Goal: Task Accomplishment & Management: Use online tool/utility

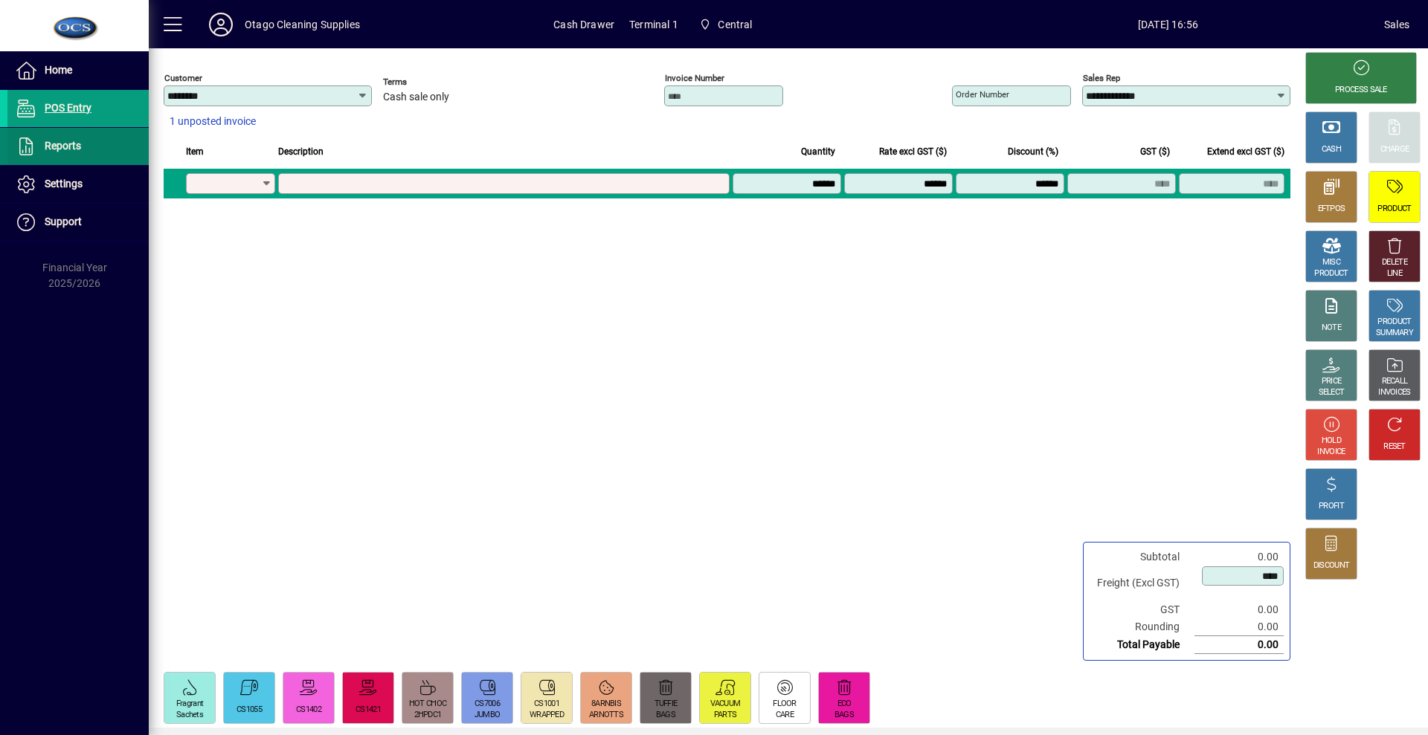
click at [69, 149] on span "Reports" at bounding box center [63, 146] width 36 height 12
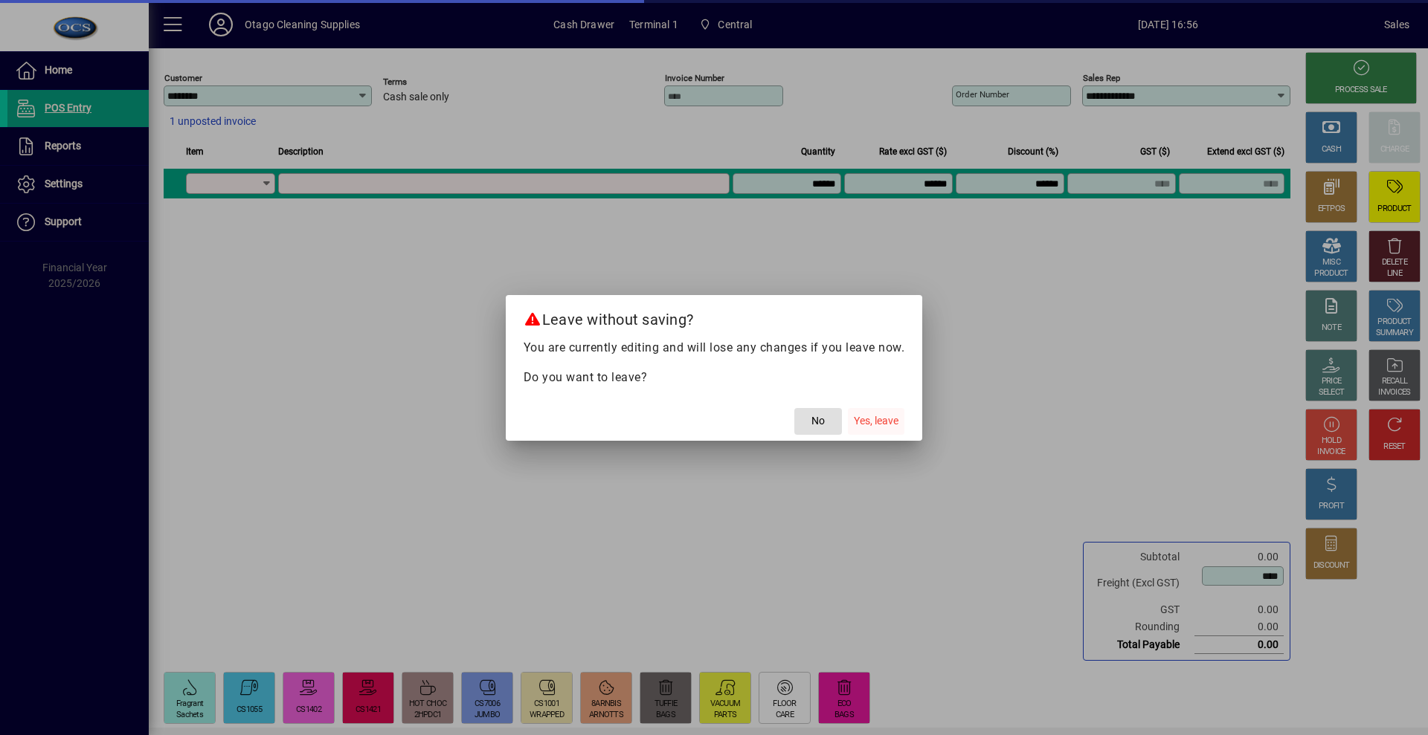
click at [892, 427] on span "Yes, leave" at bounding box center [876, 421] width 45 height 16
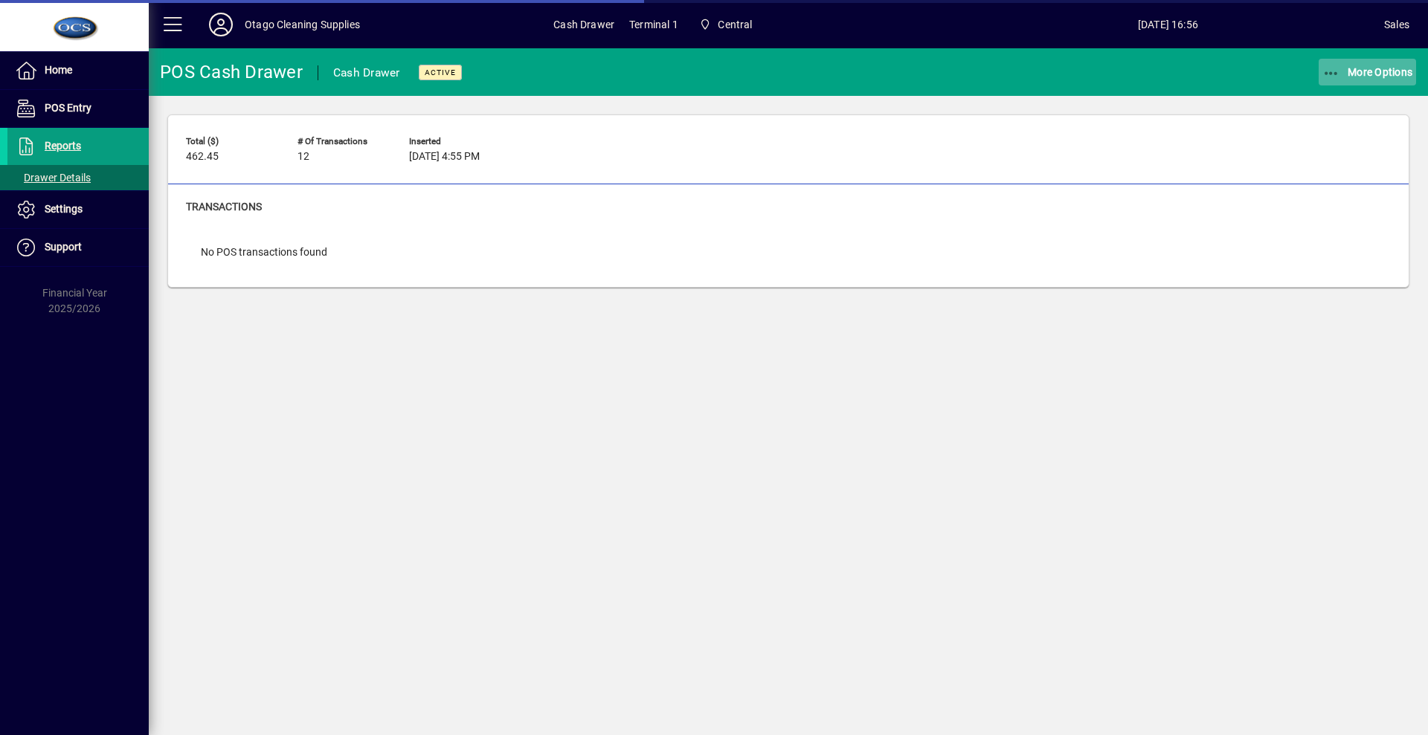
click at [1356, 74] on span "More Options" at bounding box center [1367, 72] width 91 height 12
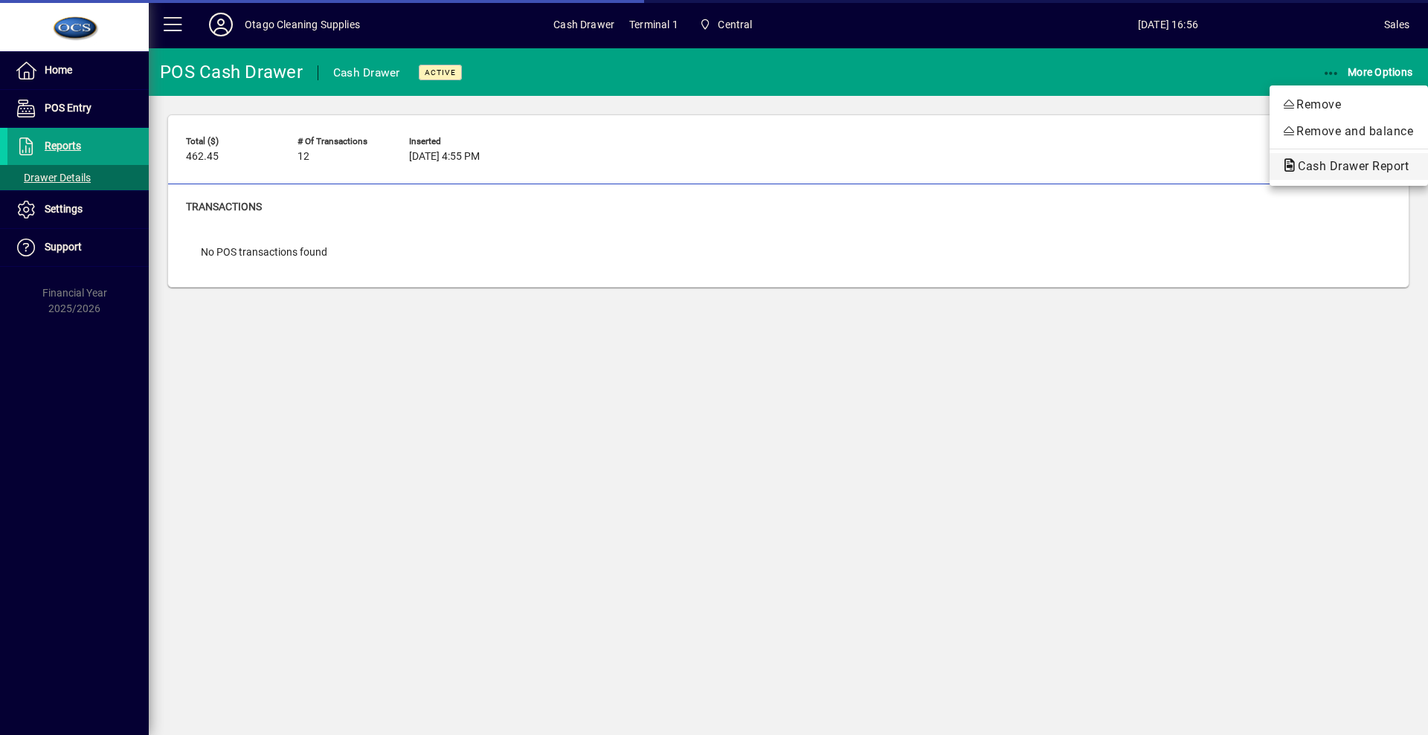
click at [1315, 161] on span "Cash Drawer Report" at bounding box center [1348, 166] width 135 height 14
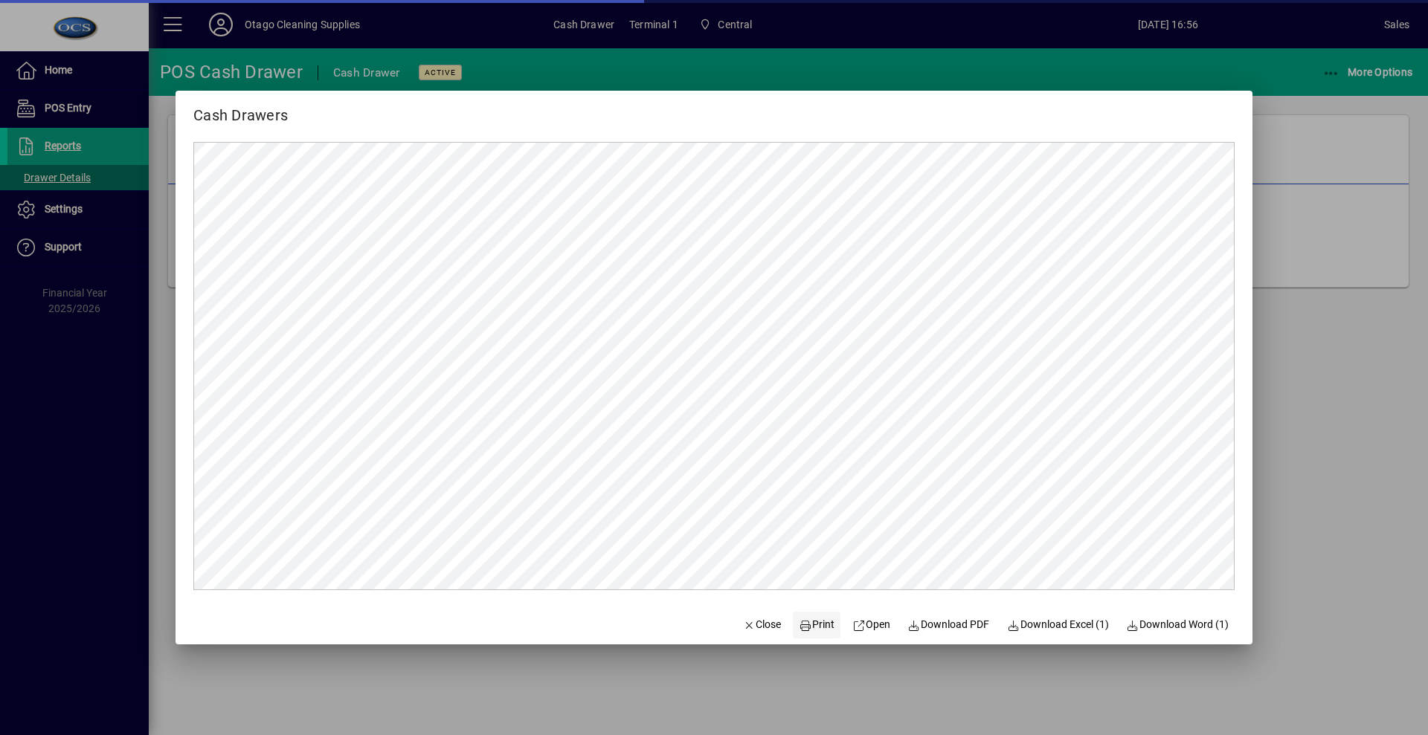
click at [806, 625] on span "Print" at bounding box center [817, 625] width 36 height 16
click at [743, 624] on icon "button" at bounding box center [749, 626] width 13 height 10
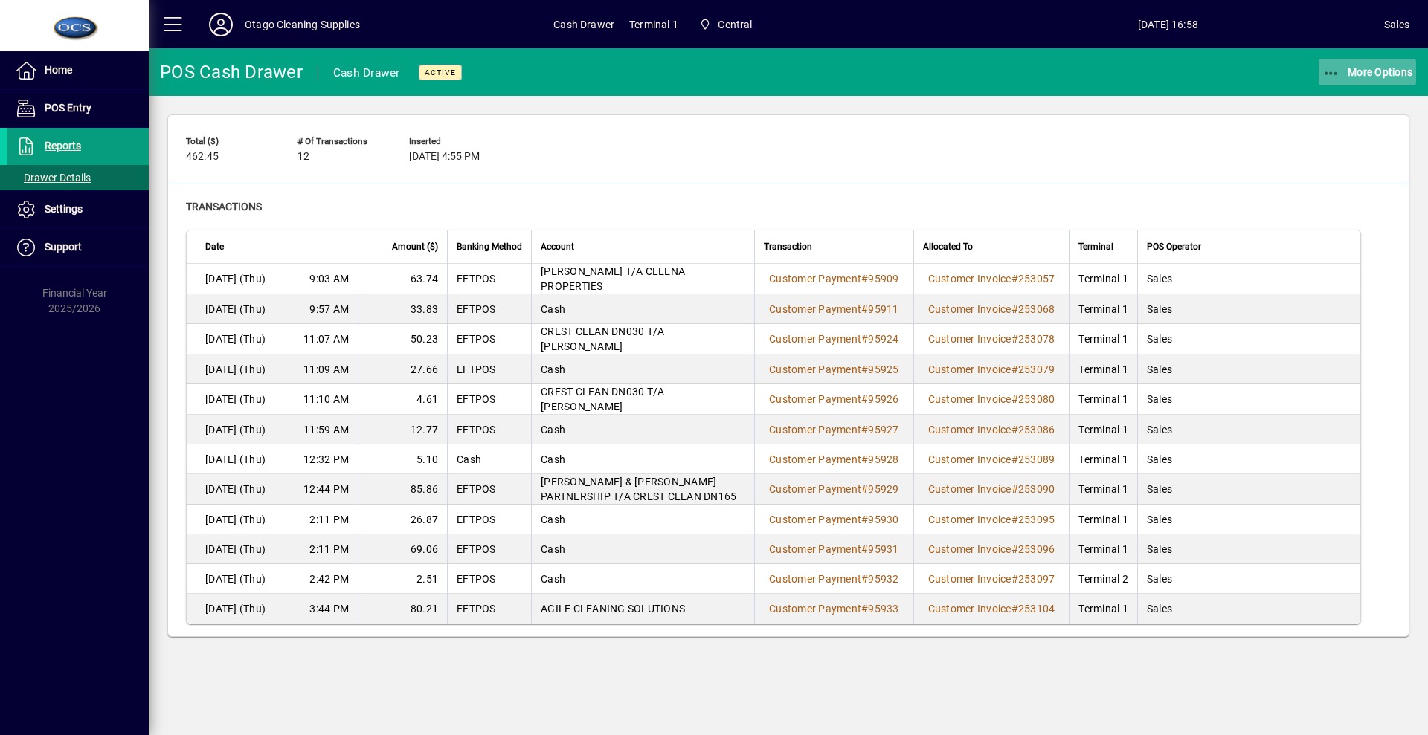
click at [1383, 68] on span "More Options" at bounding box center [1367, 72] width 91 height 12
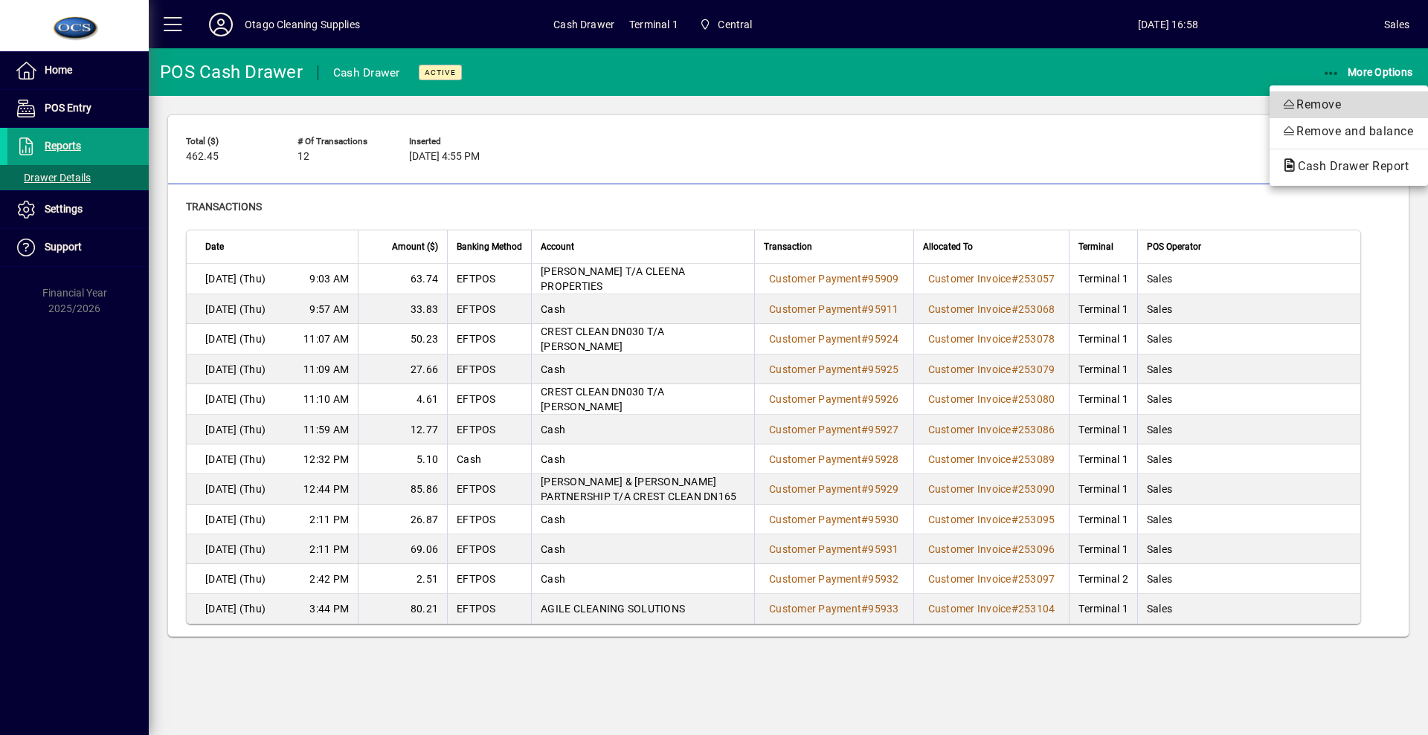
click at [1354, 109] on span "Remove" at bounding box center [1348, 105] width 135 height 18
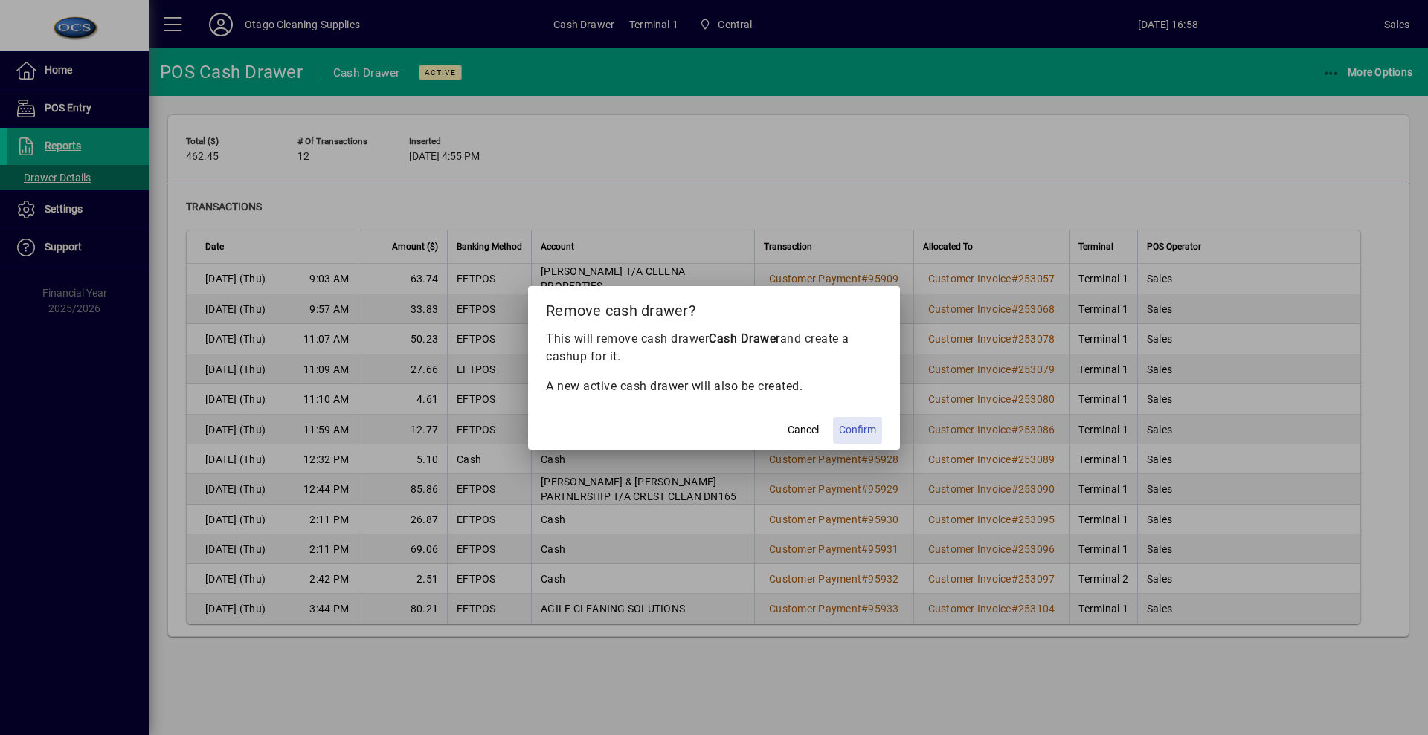
click at [851, 440] on span at bounding box center [857, 431] width 49 height 36
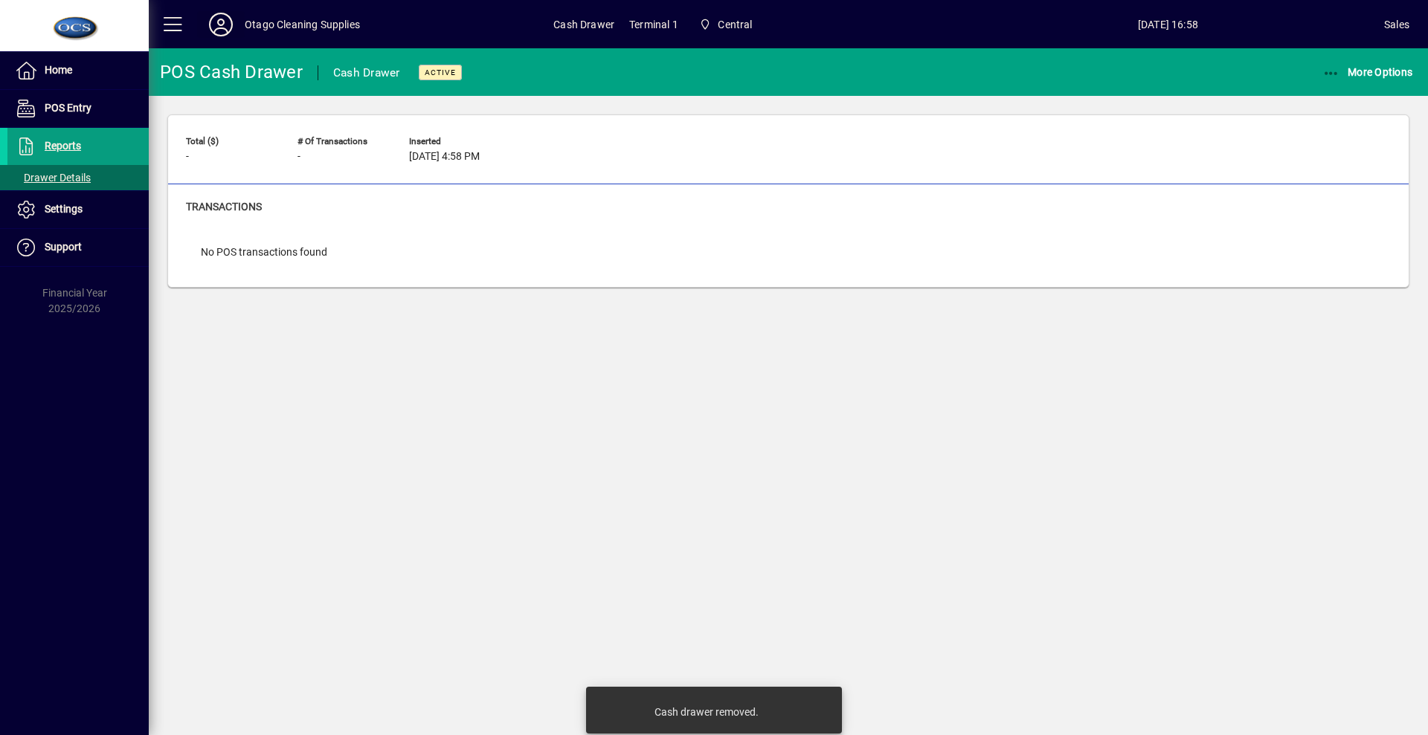
click at [233, 19] on icon at bounding box center [221, 25] width 30 height 24
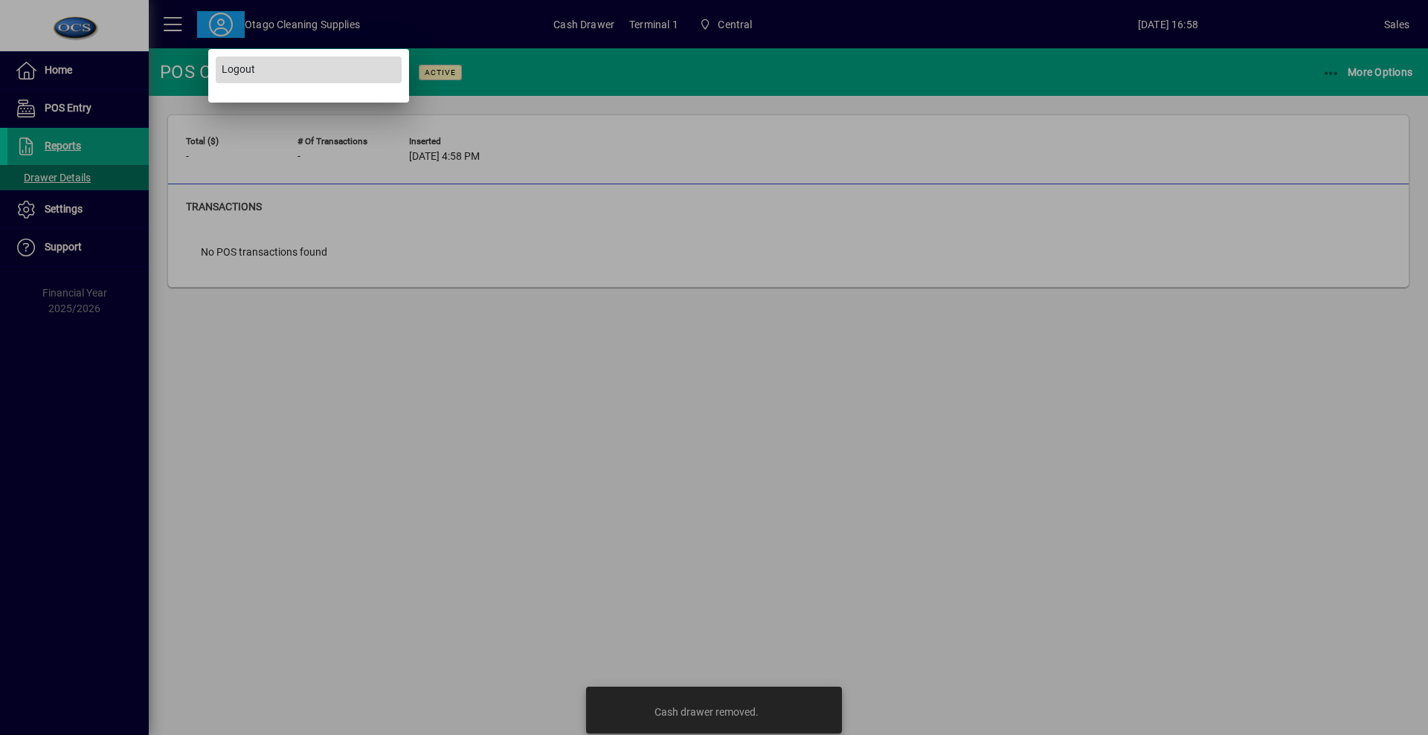
click at [236, 74] on span "Logout" at bounding box center [238, 70] width 33 height 16
